Goal: Complete application form: Complete application form

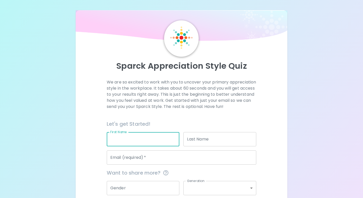
click at [161, 146] on input "First Name" at bounding box center [143, 139] width 73 height 14
type input "[PERSON_NAME]"
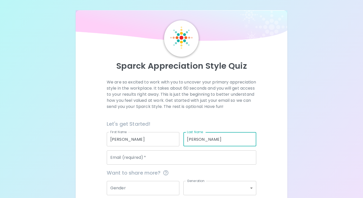
type input "[PERSON_NAME]"
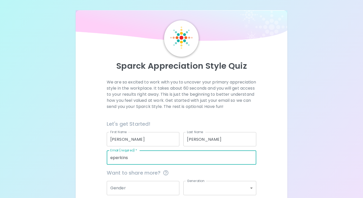
type input "[EMAIL_ADDRESS][DOMAIN_NAME]"
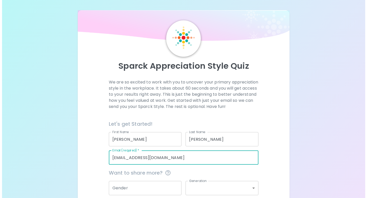
scroll to position [51, 0]
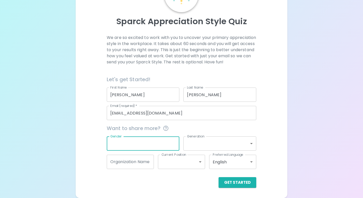
click at [149, 143] on input "Gender" at bounding box center [143, 144] width 73 height 14
type input "[DEMOGRAPHIC_DATA]"
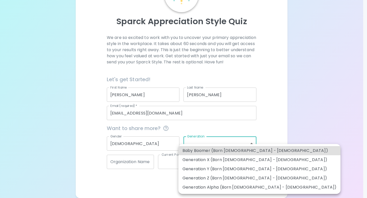
click at [212, 140] on body "Sparck Appreciation Style Quiz We are so excited to work with you to uncover yo…" at bounding box center [183, 76] width 367 height 243
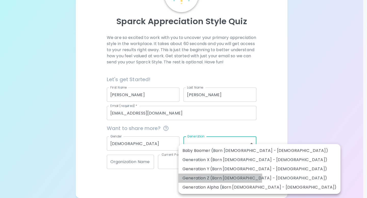
click at [209, 177] on li "Generation Z (Born [DEMOGRAPHIC_DATA] - [DEMOGRAPHIC_DATA])" at bounding box center [259, 178] width 162 height 9
type input "generation_z"
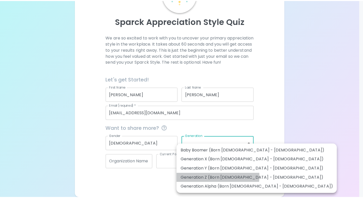
scroll to position [45, 0]
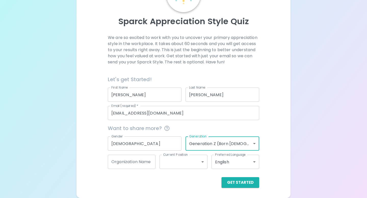
click at [181, 169] on body "Sparck Appreciation Style Quiz We are so excited to work with you to uncover yo…" at bounding box center [183, 76] width 367 height 243
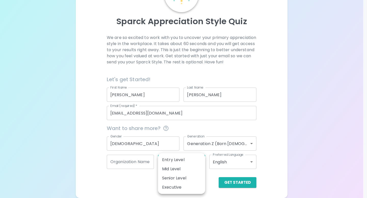
click at [275, 164] on div at bounding box center [183, 99] width 367 height 198
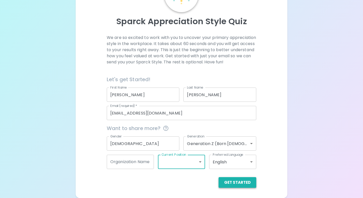
click at [246, 188] on button "Get Started" at bounding box center [238, 182] width 38 height 11
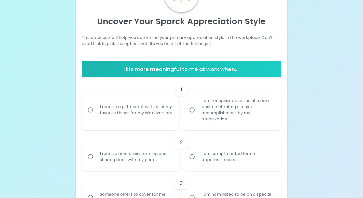
scroll to position [59, 0]
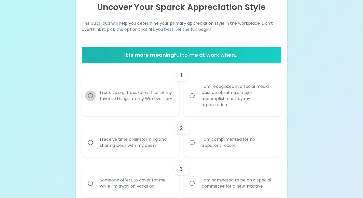
click at [93, 99] on input "I receive a gift basket with all of my favorite things for my Workiversary" at bounding box center [90, 95] width 11 height 11
radio input "true"
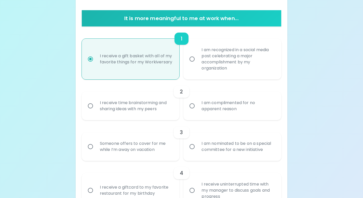
scroll to position [100, 0]
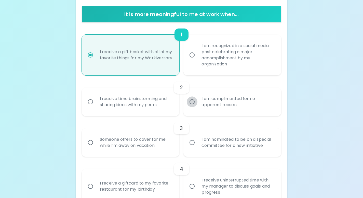
click at [194, 104] on input "I am complimented for no apparent reason" at bounding box center [192, 102] width 11 height 11
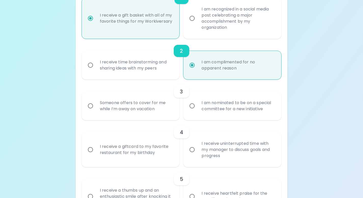
scroll to position [140, 0]
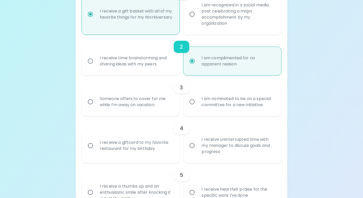
radio input "true"
click at [147, 106] on div "Someone offers to cover for me while I’m away on vacation" at bounding box center [136, 102] width 81 height 24
click at [96, 106] on input "Someone offers to cover for me while I’m away on vacation" at bounding box center [90, 102] width 11 height 11
radio input "false"
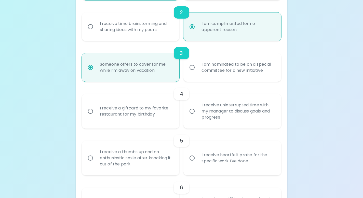
scroll to position [181, 0]
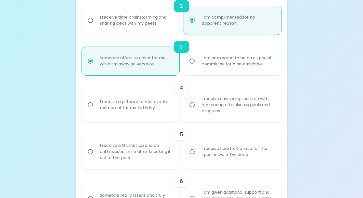
radio input "true"
click at [147, 106] on div "I receive a giftcard to my favorite restaurant for my birthday" at bounding box center [136, 105] width 81 height 24
click at [96, 106] on input "I receive a giftcard to my favorite restaurant for my birthday" at bounding box center [90, 105] width 11 height 11
radio input "false"
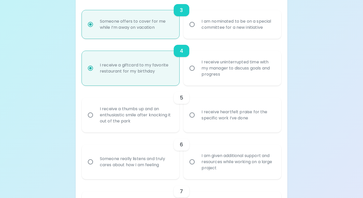
scroll to position [222, 0]
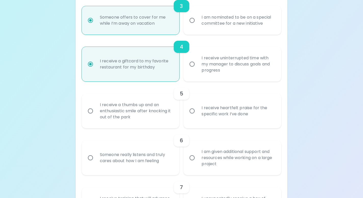
radio input "true"
click at [200, 114] on div "I receive heartfelt praise for the specific work I’ve done" at bounding box center [238, 111] width 81 height 24
click at [198, 114] on input "I receive heartfelt praise for the specific work I’ve done" at bounding box center [192, 111] width 11 height 11
radio input "false"
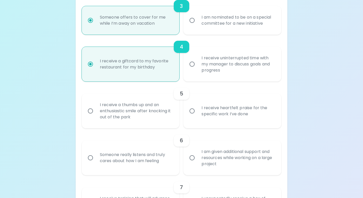
radio input "false"
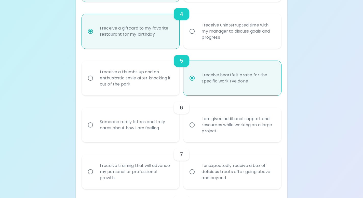
scroll to position [263, 0]
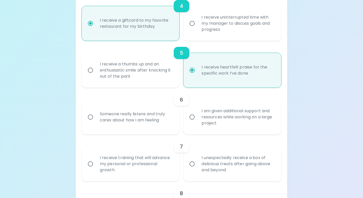
radio input "true"
click at [156, 112] on div "Someone really listens and truly cares about how I am feeling" at bounding box center [136, 117] width 81 height 24
click at [96, 112] on input "Someone really listens and truly cares about how I am feeling" at bounding box center [90, 117] width 11 height 11
radio input "false"
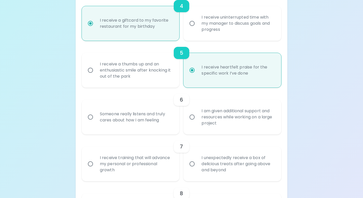
radio input "false"
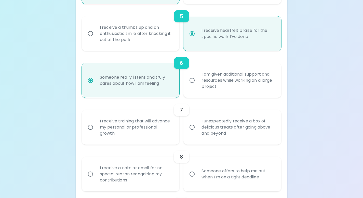
scroll to position [304, 0]
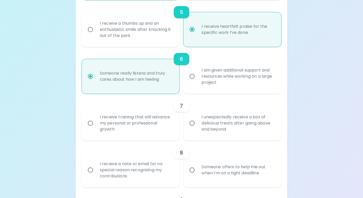
radio input "true"
click at [191, 124] on input "I unexpectedly receive a box of delicious treats after going above and beyond" at bounding box center [192, 123] width 11 height 11
radio input "false"
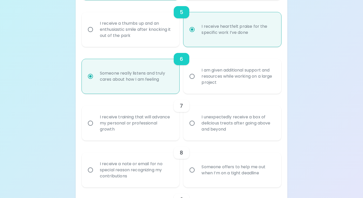
radio input "false"
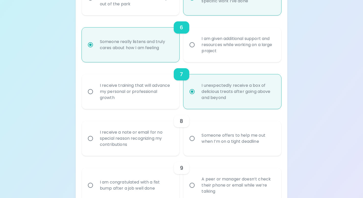
scroll to position [344, 0]
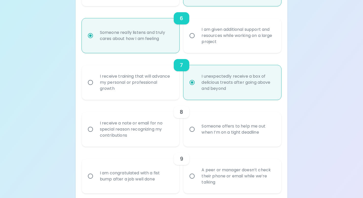
radio input "true"
click at [159, 128] on div "I receive a note or email for no special reason recognizing my contributions" at bounding box center [136, 129] width 81 height 31
click at [96, 128] on input "I receive a note or email for no special reason recognizing my contributions" at bounding box center [90, 129] width 11 height 11
radio input "false"
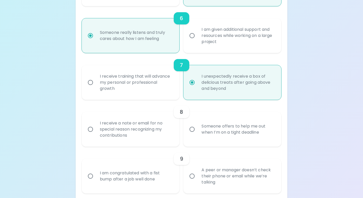
radio input "false"
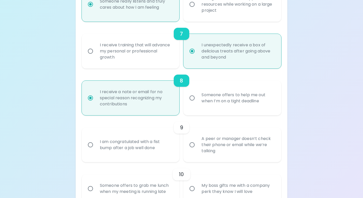
scroll to position [385, 0]
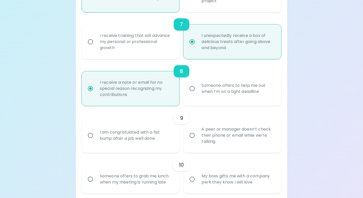
radio input "true"
click at [213, 143] on div "A peer or manager doesn’t check their phone or email while we’re talking" at bounding box center [238, 135] width 81 height 31
click at [198, 141] on input "A peer or manager doesn’t check their phone or email while we’re talking" at bounding box center [192, 135] width 11 height 11
radio input "false"
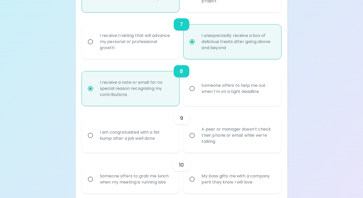
radio input "false"
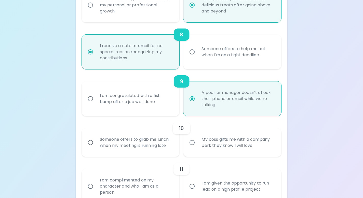
scroll to position [426, 0]
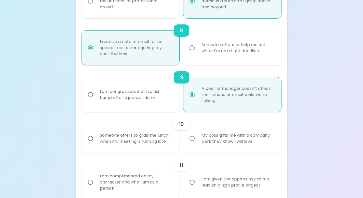
radio input "true"
click at [161, 143] on div "Someone offers to grab me lunch when my meeting is running late" at bounding box center [136, 138] width 81 height 24
click at [96, 143] on input "Someone offers to grab me lunch when my meeting is running late" at bounding box center [90, 138] width 11 height 11
radio input "false"
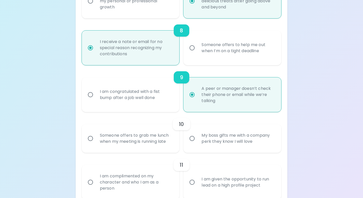
radio input "false"
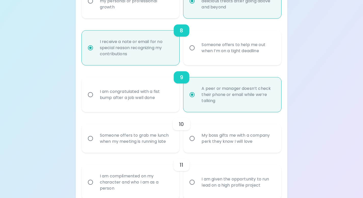
radio input "false"
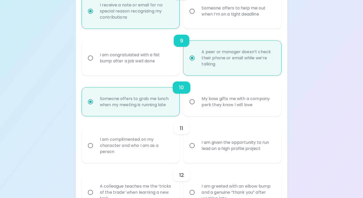
scroll to position [467, 0]
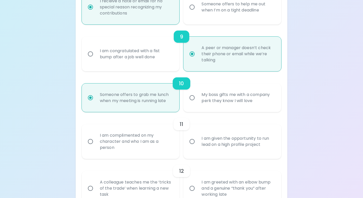
radio input "true"
click at [156, 151] on div "I am complimented on my character and who I am as a person" at bounding box center [136, 141] width 81 height 31
click at [96, 147] on input "I am complimented on my character and who I am as a person" at bounding box center [90, 141] width 11 height 11
radio input "false"
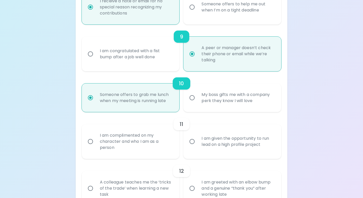
radio input "false"
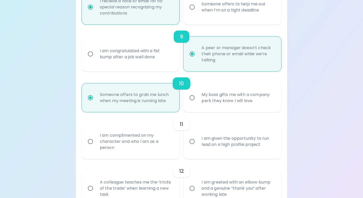
radio input "false"
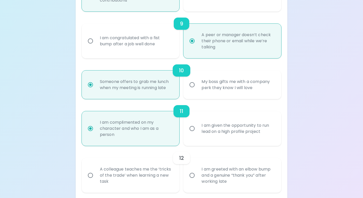
scroll to position [507, 0]
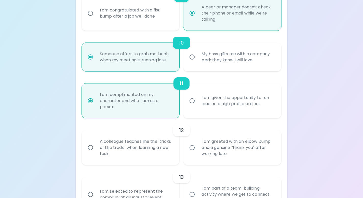
radio input "true"
click at [147, 156] on div "A colleague teaches me the ‘tricks of the trade’ when learning a new task" at bounding box center [136, 148] width 81 height 31
click at [96, 153] on input "A colleague teaches me the ‘tricks of the trade’ when learning a new task" at bounding box center [90, 147] width 11 height 11
radio input "false"
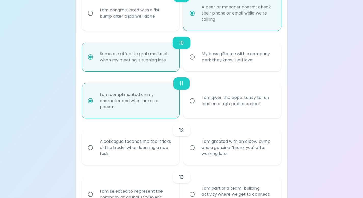
radio input "false"
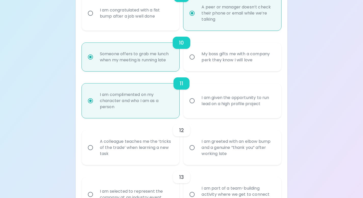
radio input "false"
radio input "true"
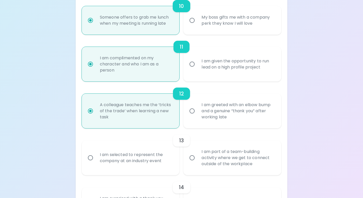
scroll to position [548, 0]
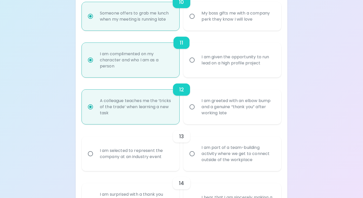
click at [211, 162] on div "I am part of a team-building activity where we get to connect outside of the wo…" at bounding box center [238, 154] width 81 height 31
click at [198, 159] on input "I am part of a team-building activity where we get to connect outside of the wo…" at bounding box center [192, 154] width 11 height 11
radio input "false"
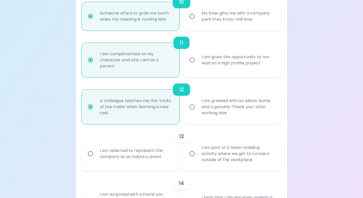
radio input "false"
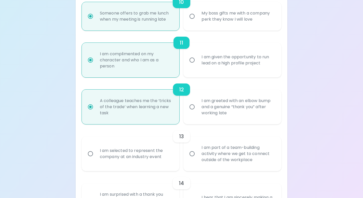
radio input "false"
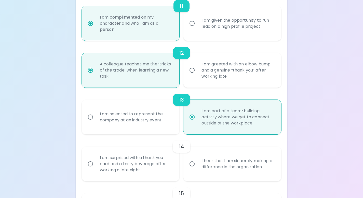
scroll to position [589, 0]
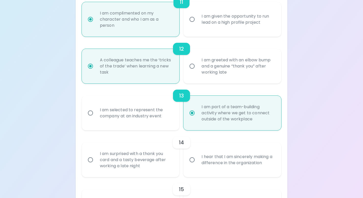
radio input "true"
click at [166, 164] on div "I am surprised with a thank you card and a tasty beverage after working a late …" at bounding box center [136, 160] width 81 height 31
click at [96, 164] on input "I am surprised with a thank you card and a tasty beverage after working a late …" at bounding box center [90, 160] width 11 height 11
radio input "false"
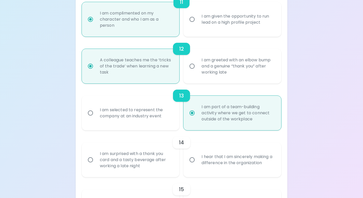
radio input "false"
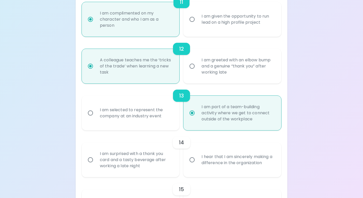
radio input "false"
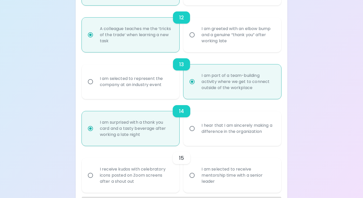
scroll to position [630, 0]
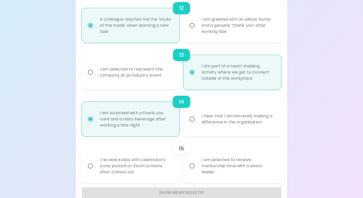
radio input "true"
click at [160, 169] on div "I receive kudos with celebratory icons posted on Zoom screens after a shout out" at bounding box center [136, 166] width 81 height 31
click at [96, 169] on input "I receive kudos with celebratory icons posted on Zoom screens after a shout out" at bounding box center [90, 166] width 11 height 11
radio input "false"
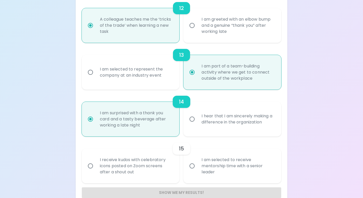
radio input "false"
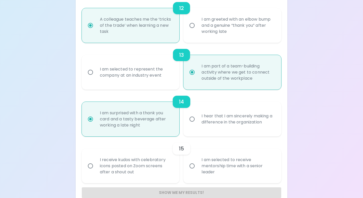
radio input "false"
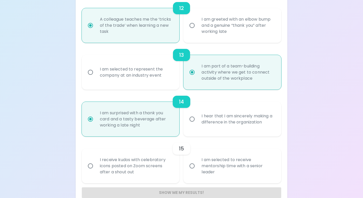
radio input "false"
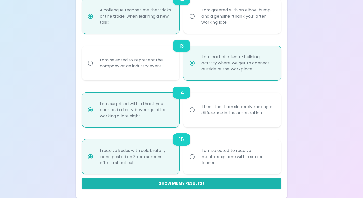
scroll to position [640, 0]
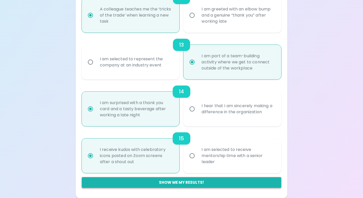
radio input "true"
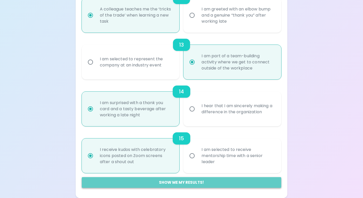
click at [164, 178] on button "Show me my results!" at bounding box center [182, 182] width 200 height 11
radio input "false"
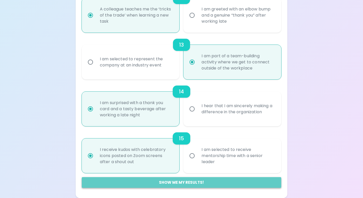
radio input "false"
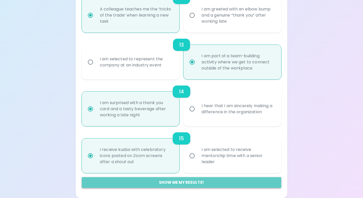
radio input "false"
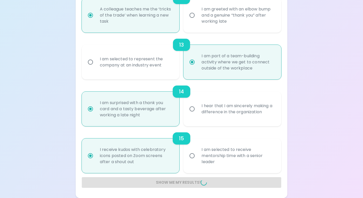
radio input "false"
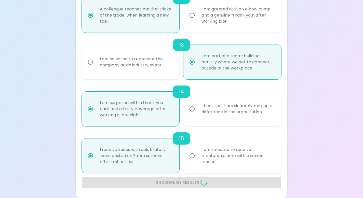
radio input "false"
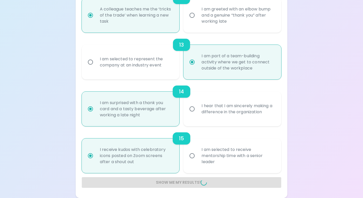
radio input "false"
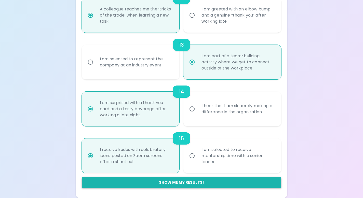
scroll to position [313, 0]
